Goal: Task Accomplishment & Management: Complete application form

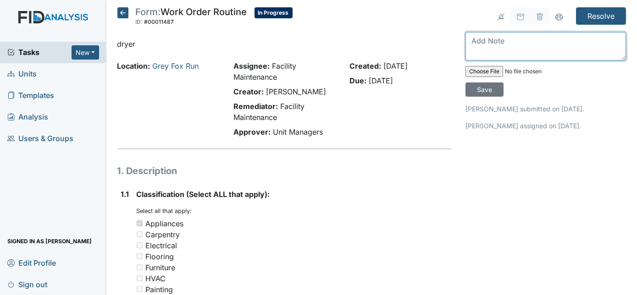
click at [521, 45] on textarea at bounding box center [546, 46] width 161 height 28
type textarea "weill order new dryer"
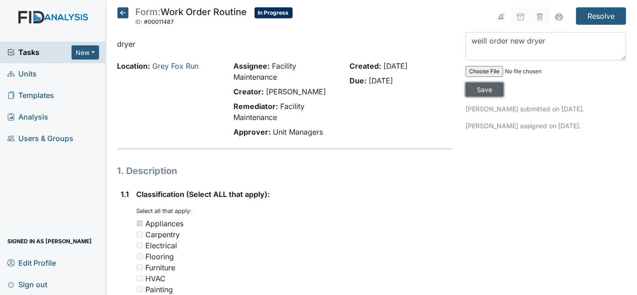
click at [504, 83] on input "Save" at bounding box center [485, 90] width 38 height 14
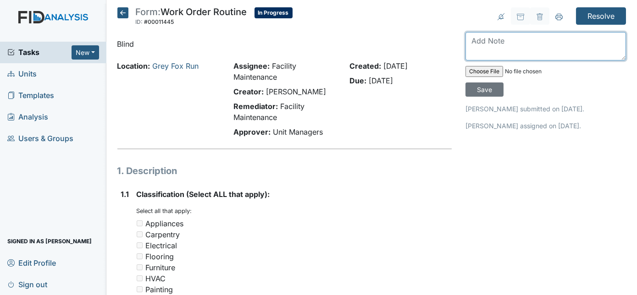
click at [519, 45] on textarea at bounding box center [546, 46] width 161 height 28
type textarea "blind replaced"
click at [504, 83] on input "Save" at bounding box center [485, 90] width 38 height 14
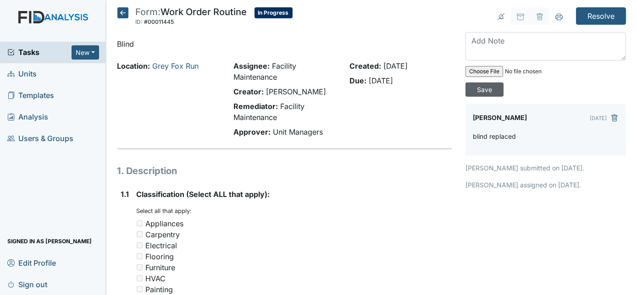
click at [601, 16] on input "Resolve" at bounding box center [601, 15] width 50 height 17
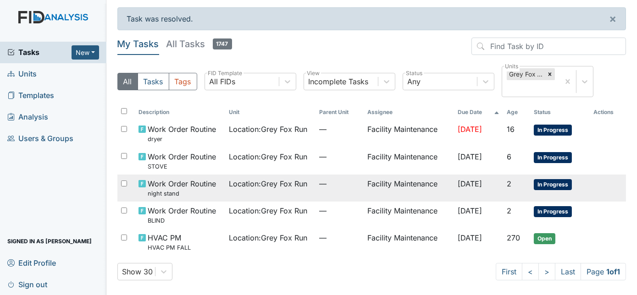
click at [379, 187] on td "Facility Maintenance" at bounding box center [409, 188] width 90 height 27
click at [369, 217] on td "Facility Maintenance" at bounding box center [409, 215] width 90 height 27
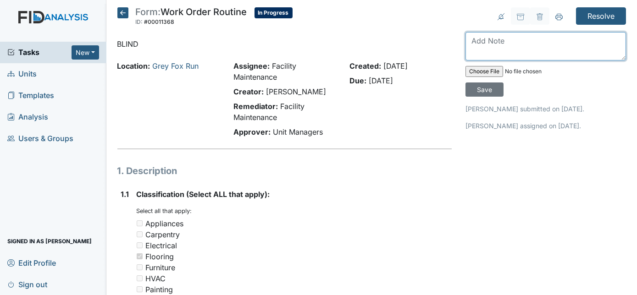
click at [533, 45] on textarea at bounding box center [546, 46] width 161 height 28
type textarea "replaced"
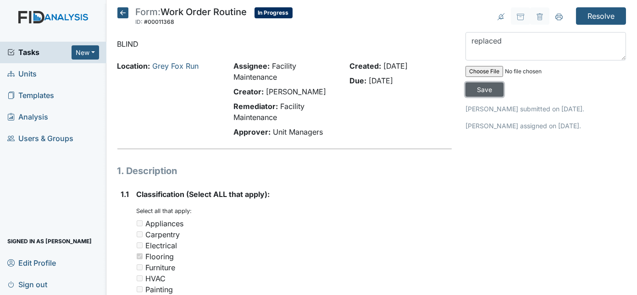
click at [504, 83] on input "Save" at bounding box center [485, 90] width 38 height 14
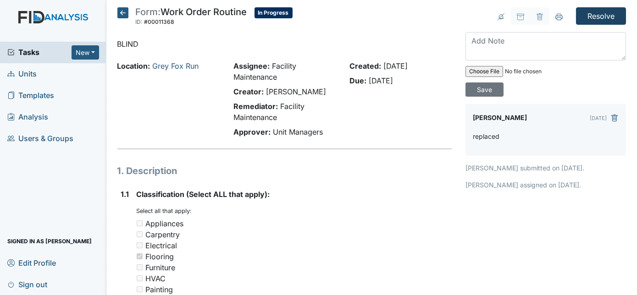
click at [600, 15] on input "Resolve" at bounding box center [601, 15] width 50 height 17
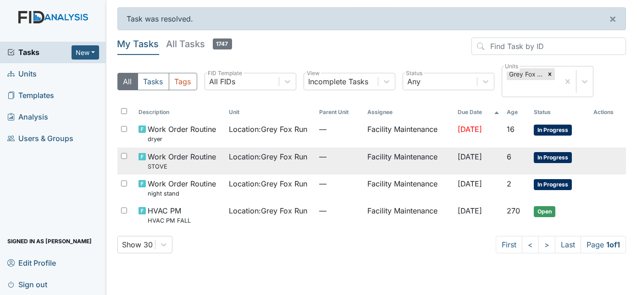
click at [427, 154] on td "Facility Maintenance" at bounding box center [409, 161] width 90 height 27
